Goal: Information Seeking & Learning: Learn about a topic

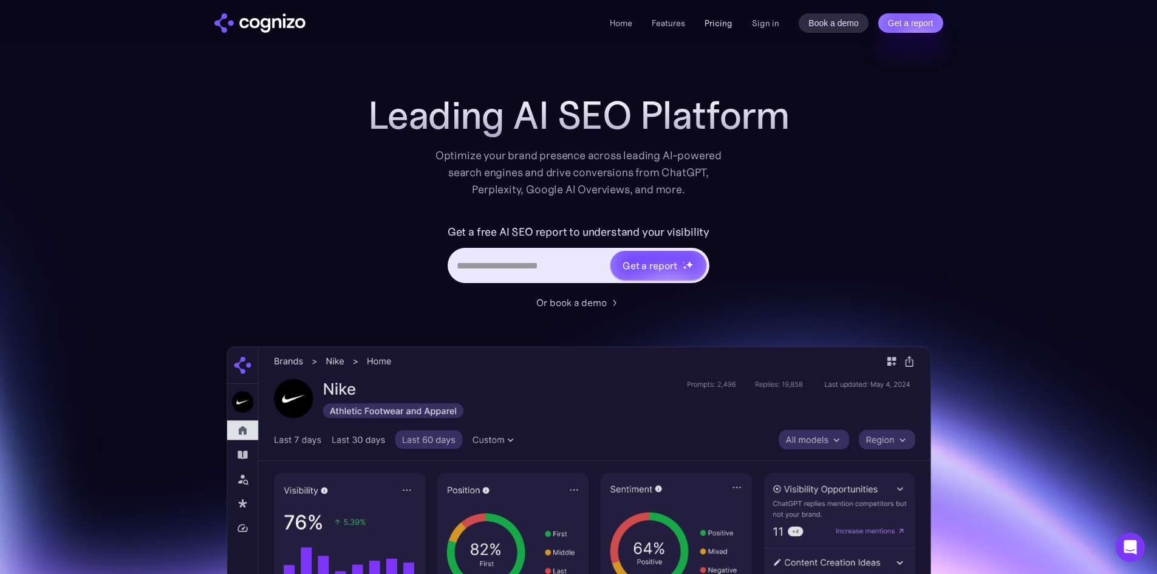
click at [714, 23] on link "Pricing" at bounding box center [718, 23] width 28 height 11
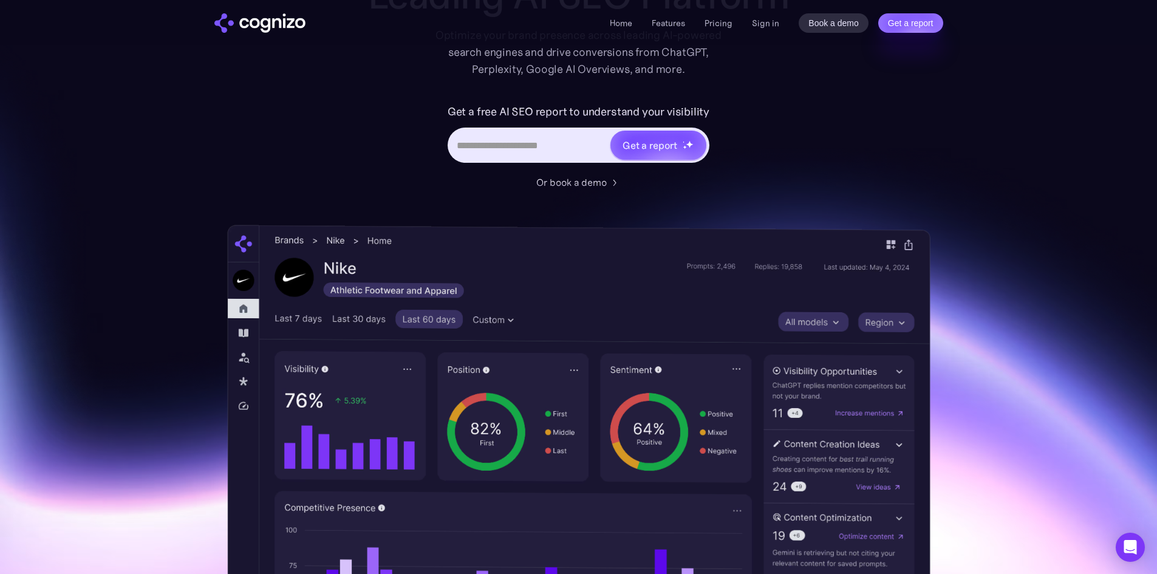
scroll to position [121, 0]
